Goal: Information Seeking & Learning: Learn about a topic

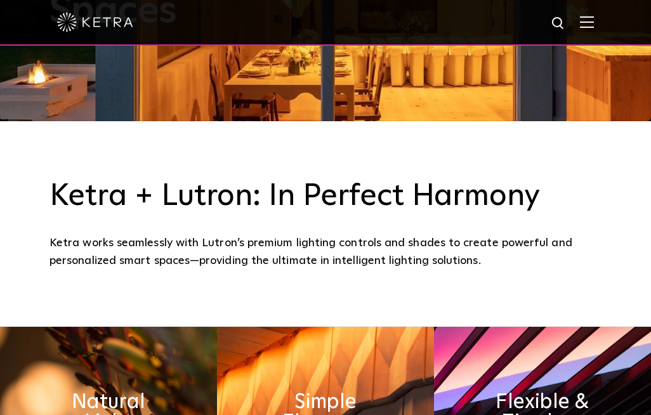
scroll to position [353, 0]
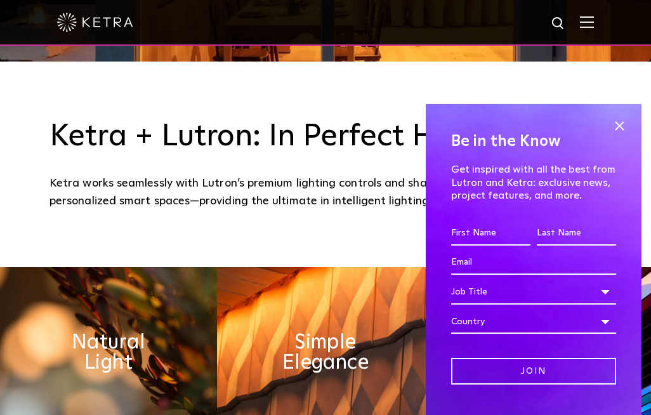
click at [628, 130] on div "Be in the Know Get inspired with all the best from Lutron and Ketra: exclusive …" at bounding box center [534, 260] width 216 height 312
click at [621, 136] on span at bounding box center [619, 126] width 19 height 19
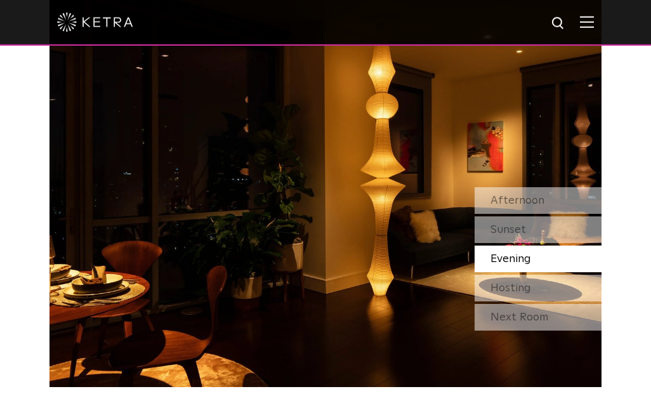
scroll to position [987, 0]
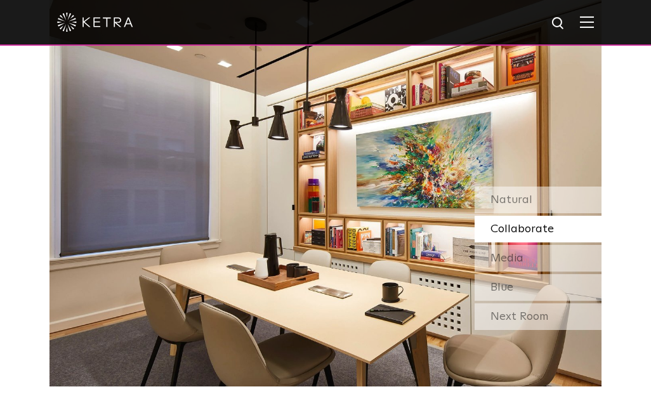
click at [602, 27] on div at bounding box center [325, 23] width 651 height 46
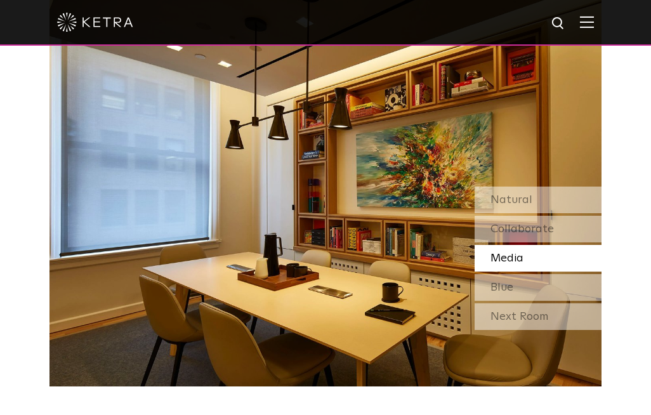
click at [588, 23] on img at bounding box center [587, 22] width 14 height 12
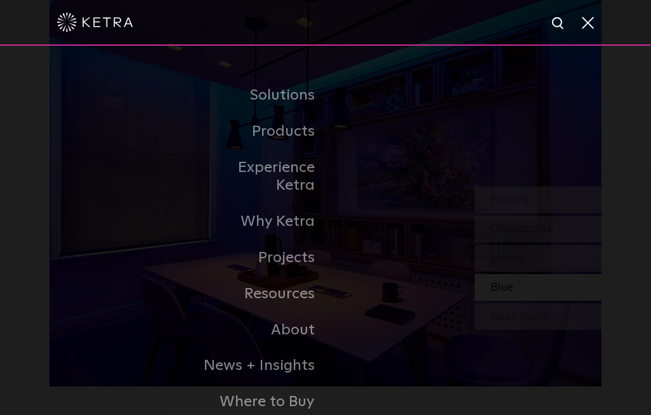
click at [0, 0] on link "Home" at bounding box center [0, 0] width 0 height 0
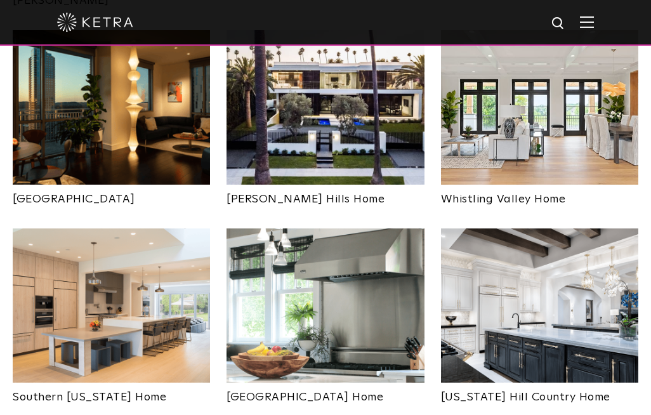
scroll to position [761, 0]
click at [190, 307] on img at bounding box center [111, 305] width 197 height 154
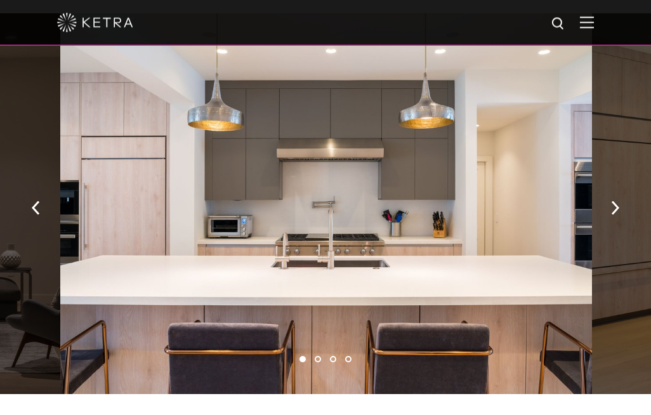
click at [620, 211] on button "button" at bounding box center [614, 207] width 27 height 44
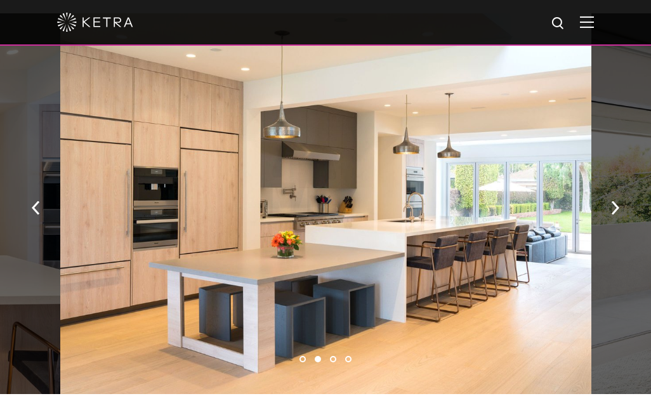
click at [615, 210] on img "button" at bounding box center [615, 207] width 8 height 14
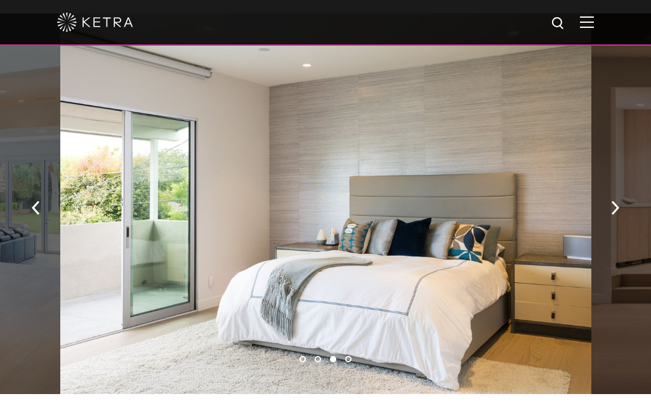
click at [612, 204] on img "button" at bounding box center [615, 207] width 8 height 14
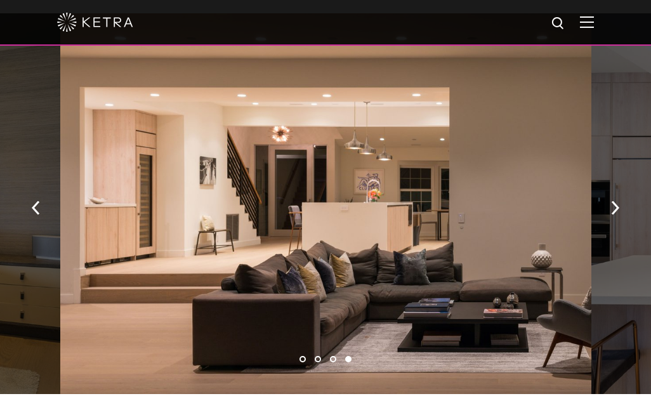
click at [619, 208] on button "button" at bounding box center [614, 207] width 27 height 44
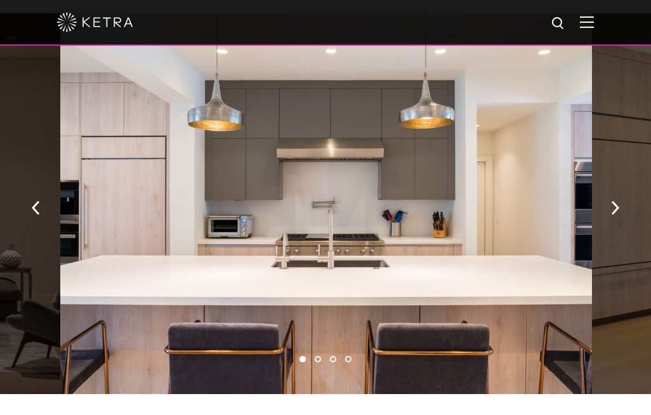
click at [618, 207] on img "button" at bounding box center [615, 207] width 8 height 14
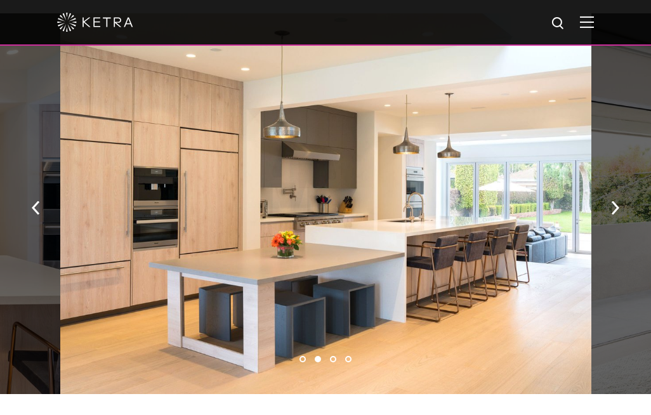
click at [622, 203] on button "button" at bounding box center [614, 207] width 27 height 44
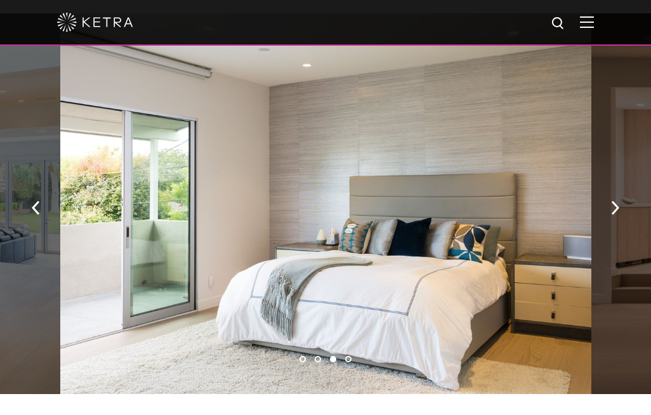
click at [609, 209] on button "button" at bounding box center [614, 207] width 27 height 44
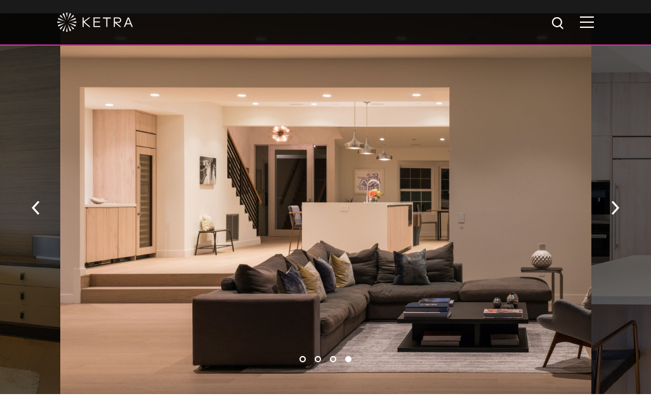
click at [618, 205] on img "button" at bounding box center [615, 207] width 8 height 14
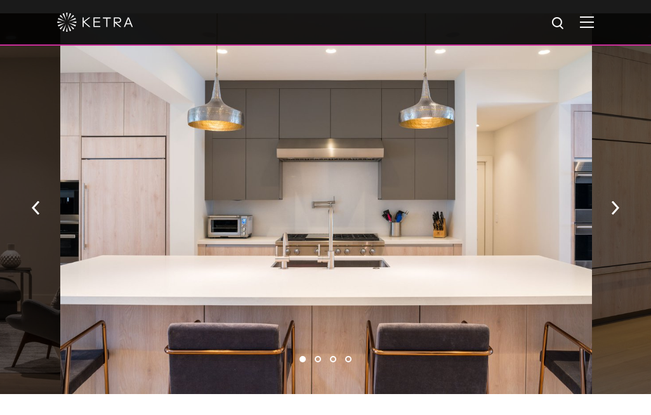
click at [618, 203] on img "button" at bounding box center [615, 207] width 8 height 14
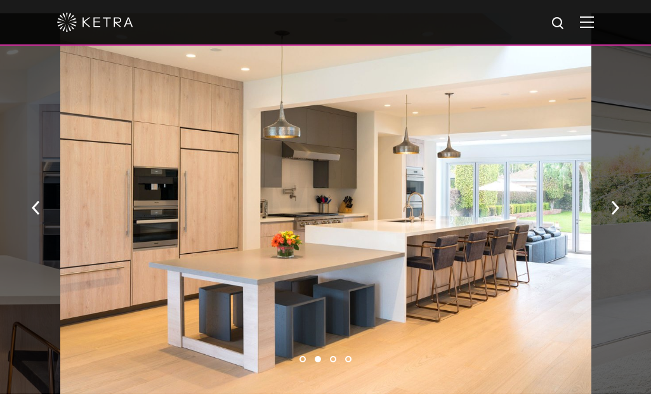
click at [619, 202] on img "button" at bounding box center [615, 207] width 8 height 14
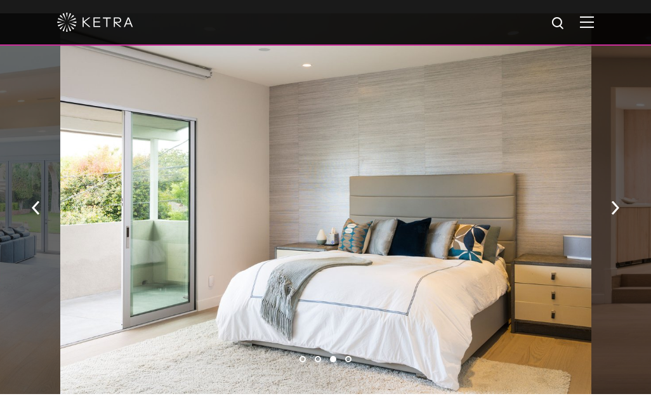
click at [619, 206] on img "button" at bounding box center [615, 207] width 8 height 14
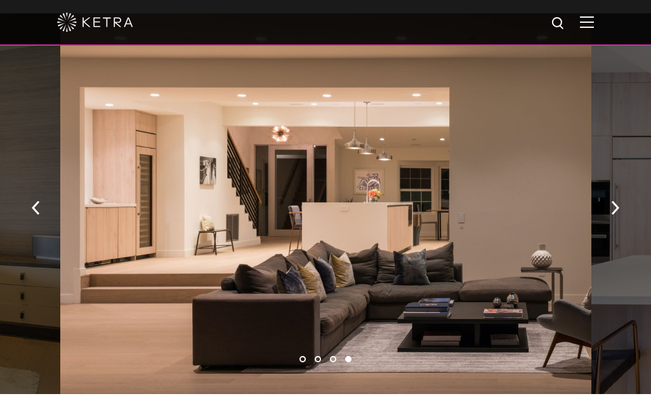
click at [619, 205] on img "button" at bounding box center [615, 207] width 8 height 14
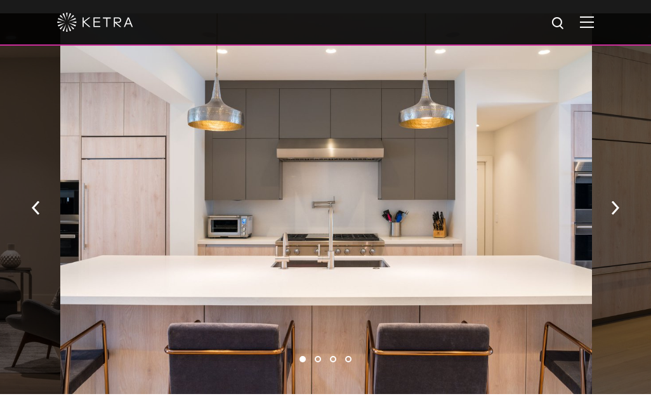
click at [616, 207] on img "button" at bounding box center [615, 207] width 8 height 14
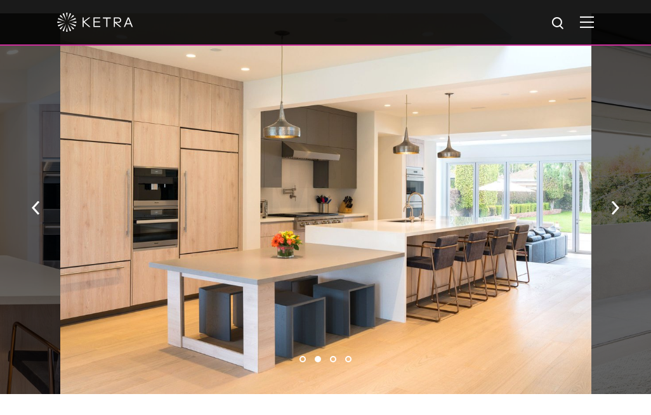
click at [617, 205] on img "button" at bounding box center [615, 207] width 8 height 14
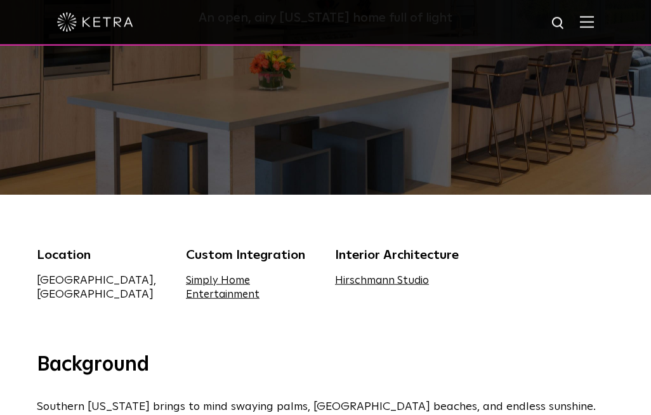
scroll to position [221, 0]
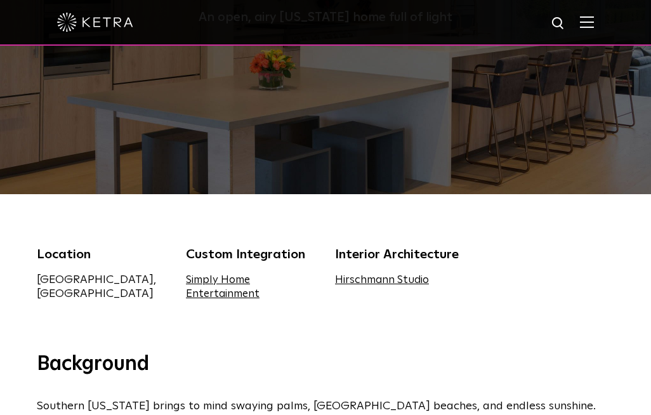
click at [419, 275] on link "Hirschmann Studio" at bounding box center [382, 280] width 94 height 11
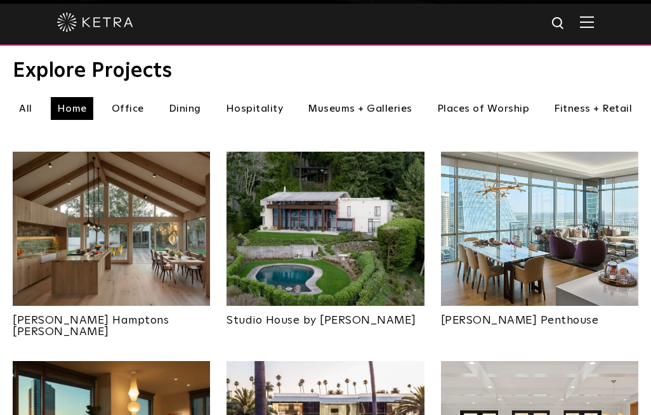
scroll to position [430, 0]
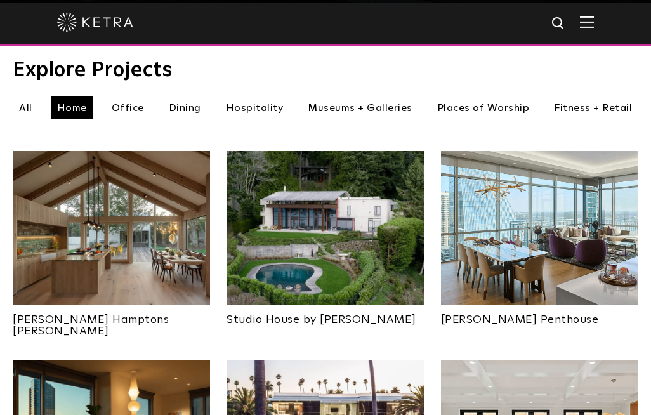
click at [405, 211] on img at bounding box center [324, 228] width 197 height 154
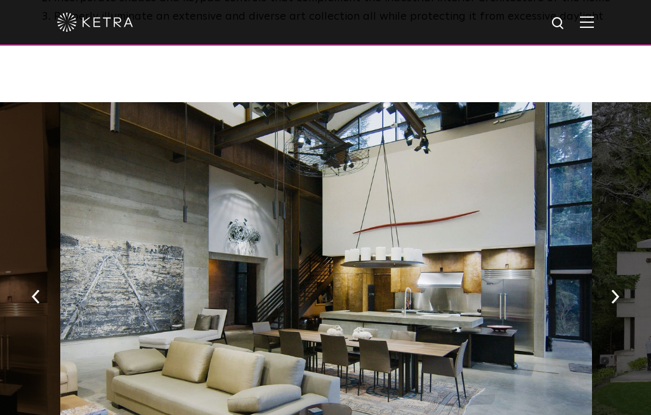
scroll to position [1239, 0]
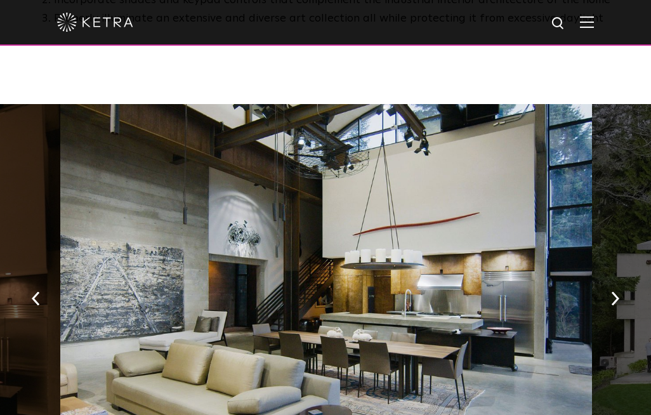
click at [617, 275] on button "button" at bounding box center [614, 297] width 27 height 44
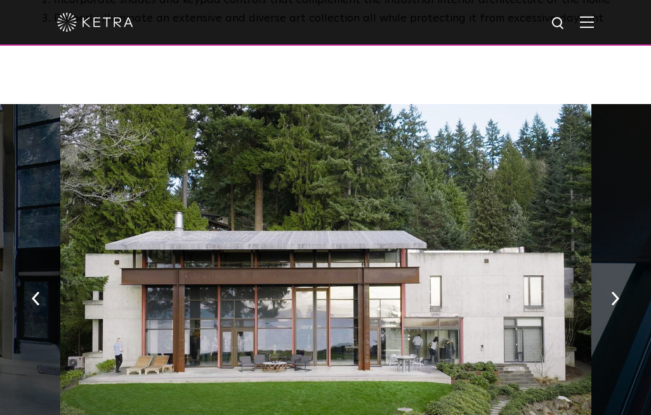
click at [619, 275] on button "button" at bounding box center [614, 297] width 27 height 44
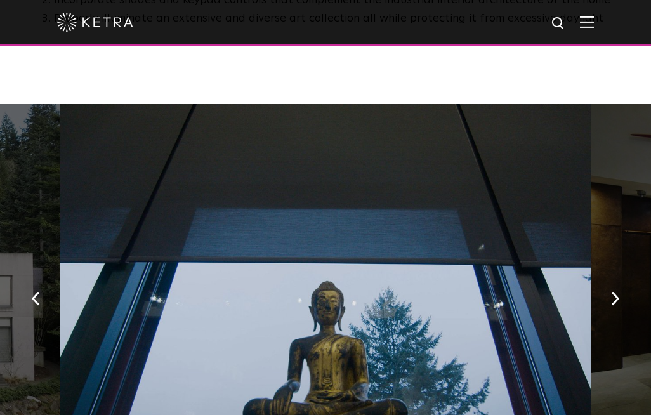
click at [34, 291] on img "button" at bounding box center [36, 298] width 8 height 14
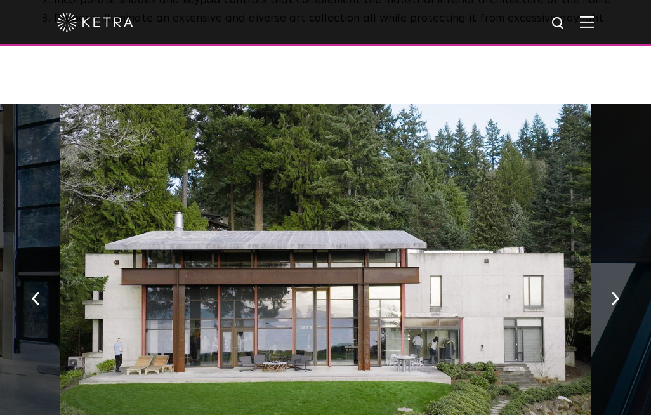
click at [613, 275] on button "button" at bounding box center [614, 297] width 27 height 44
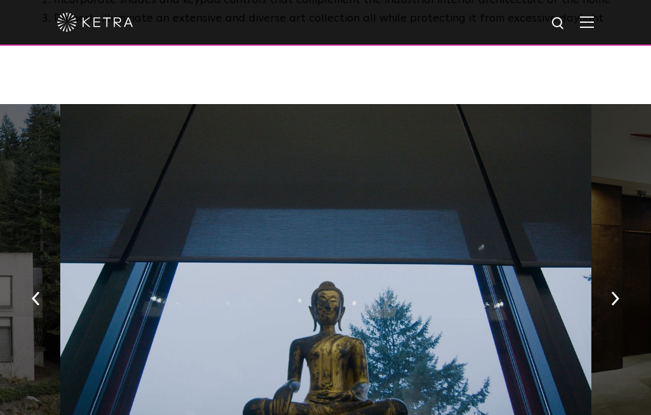
click at [613, 275] on button "button" at bounding box center [614, 297] width 27 height 44
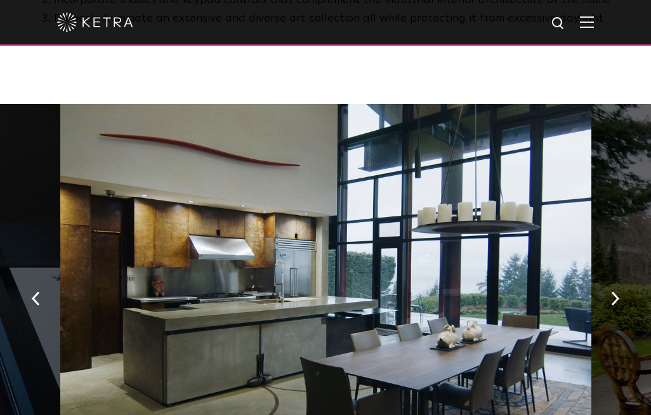
click at [615, 291] on img "button" at bounding box center [615, 298] width 8 height 14
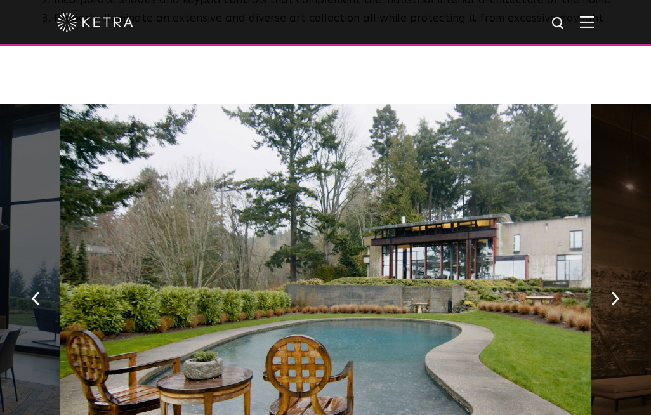
click at [607, 275] on button "button" at bounding box center [614, 297] width 27 height 44
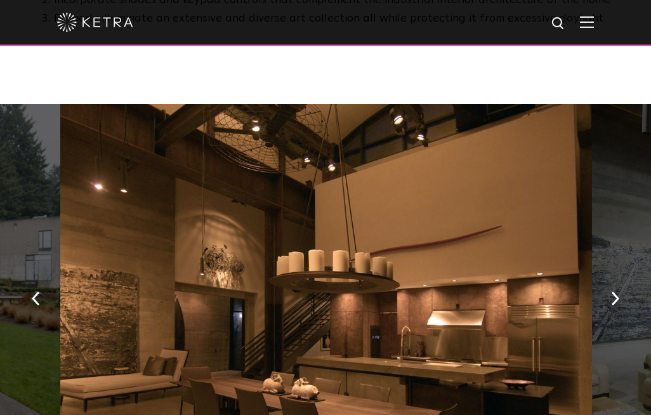
click at [618, 291] on img "button" at bounding box center [615, 298] width 8 height 14
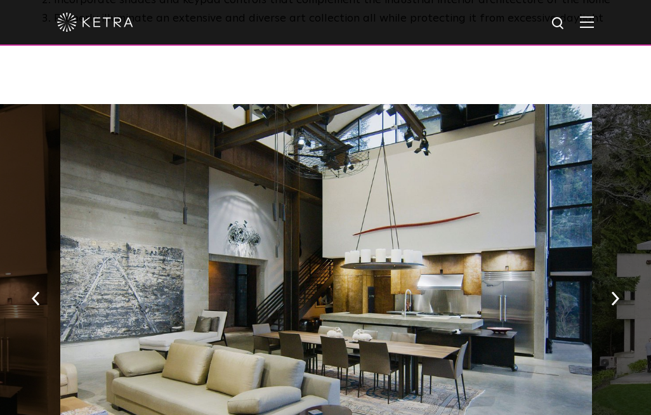
click at [617, 291] on img "button" at bounding box center [615, 298] width 8 height 14
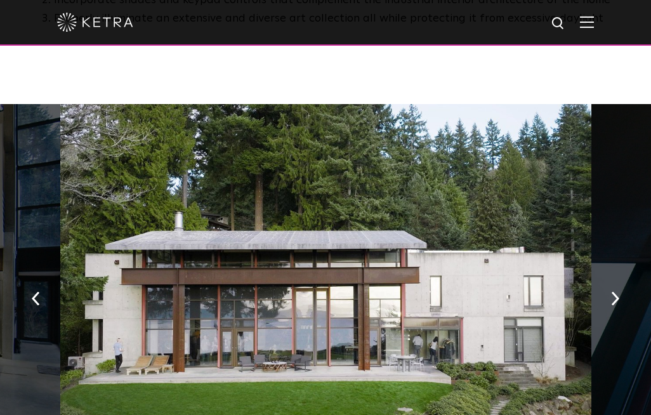
click at [617, 291] on img "button" at bounding box center [615, 298] width 8 height 14
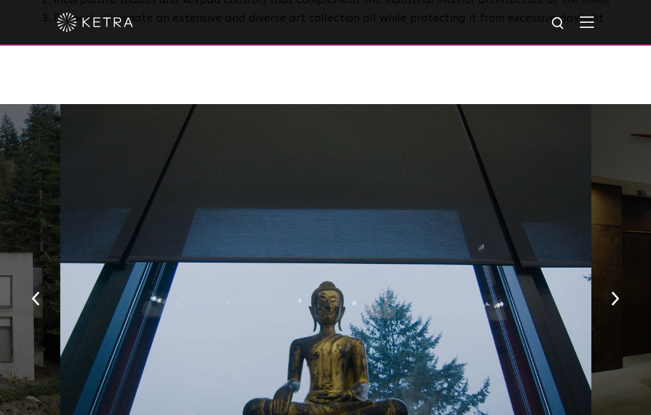
click at [615, 291] on img "button" at bounding box center [615, 298] width 8 height 14
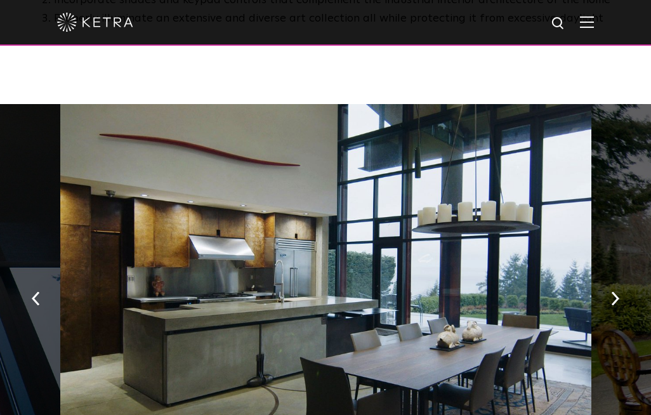
click at [622, 275] on button "button" at bounding box center [614, 297] width 27 height 44
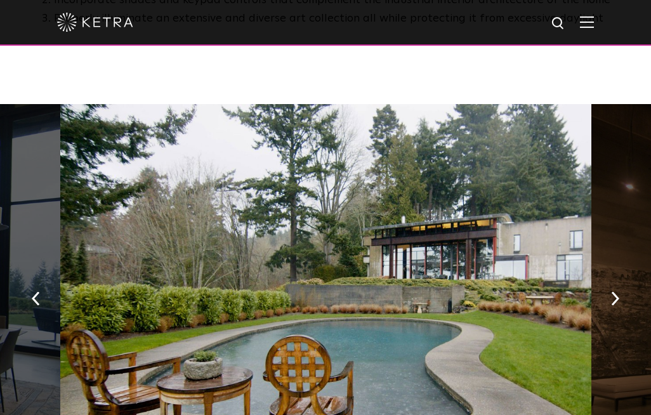
click at [621, 275] on button "button" at bounding box center [614, 297] width 27 height 44
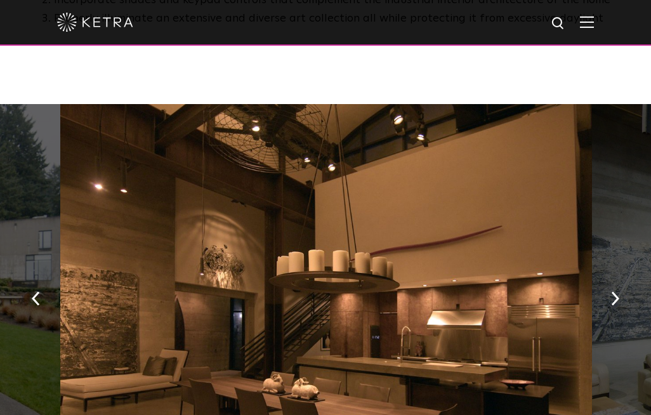
click at [620, 275] on button "button" at bounding box center [614, 297] width 27 height 44
click at [617, 291] on img "button" at bounding box center [615, 298] width 8 height 14
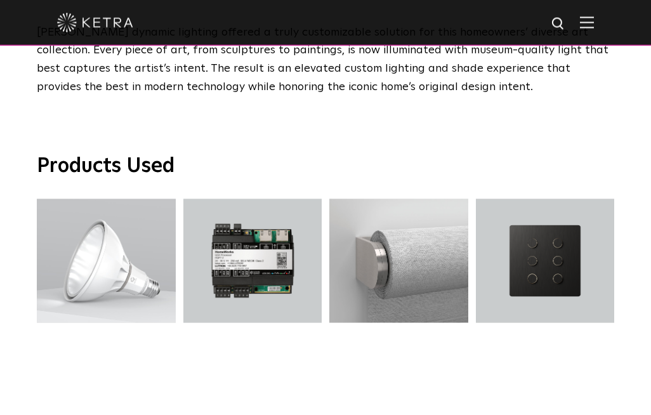
scroll to position [2070, 0]
click at [597, 199] on link at bounding box center [545, 199] width 139 height 0
